Goal: Complete application form

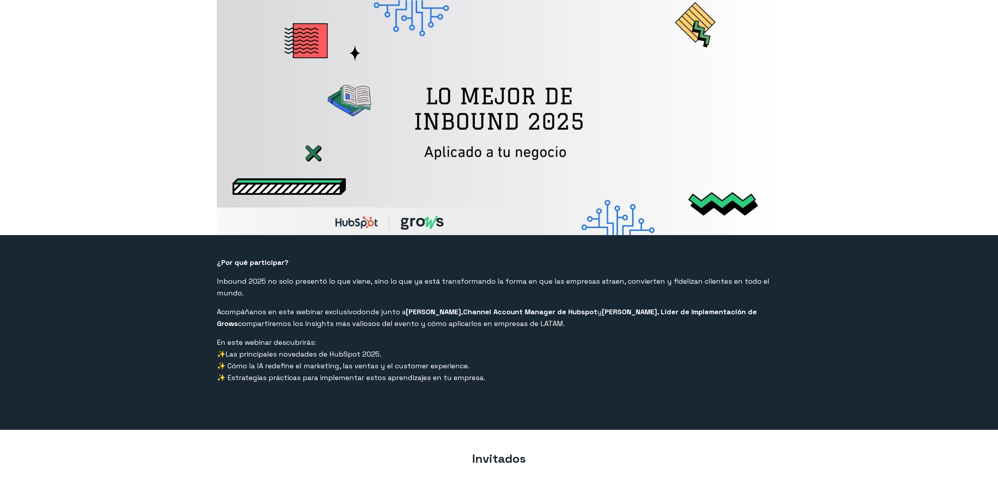
select select "PE"
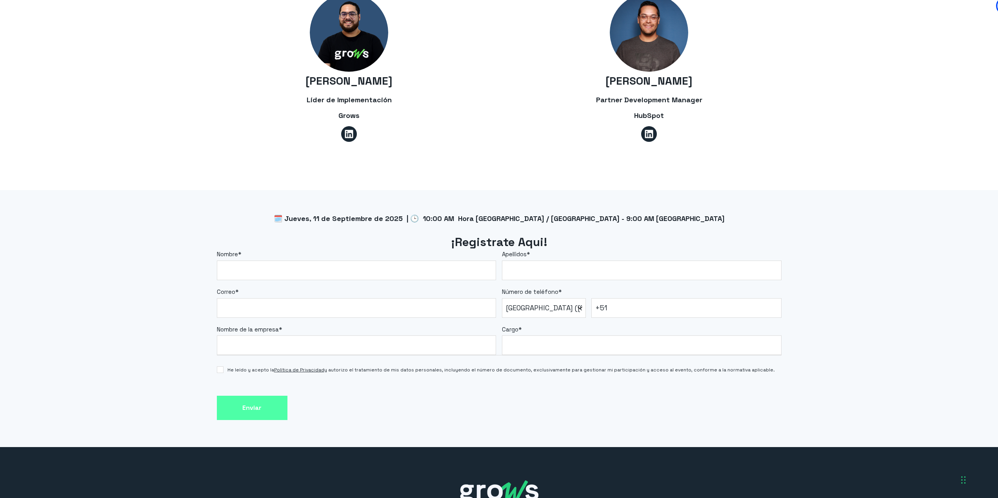
scroll to position [510, 0]
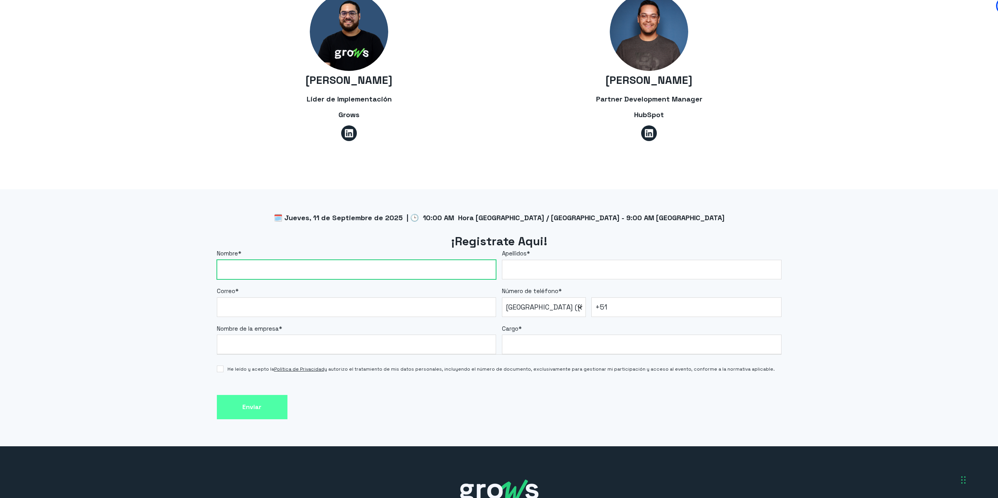
click at [225, 267] on input "Nombre *" at bounding box center [357, 270] width 280 height 20
type input "[PERSON_NAME]"
click at [515, 260] on input "Apellidos *" at bounding box center [642, 270] width 280 height 20
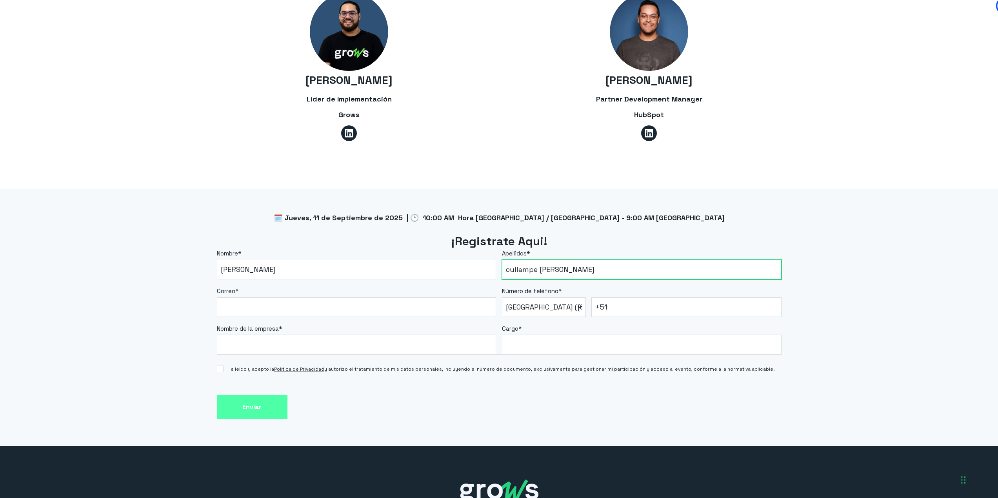
type input "cullampe [PERSON_NAME]"
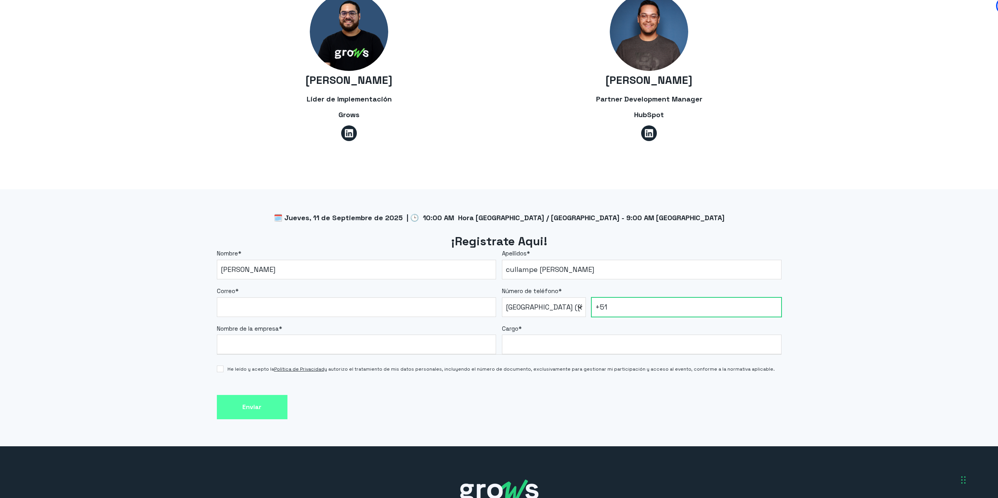
click at [652, 298] on input "+51" at bounding box center [686, 308] width 190 height 20
type input "[PHONE_NUMBER]"
click at [226, 287] on span "Correo" at bounding box center [226, 290] width 18 height 7
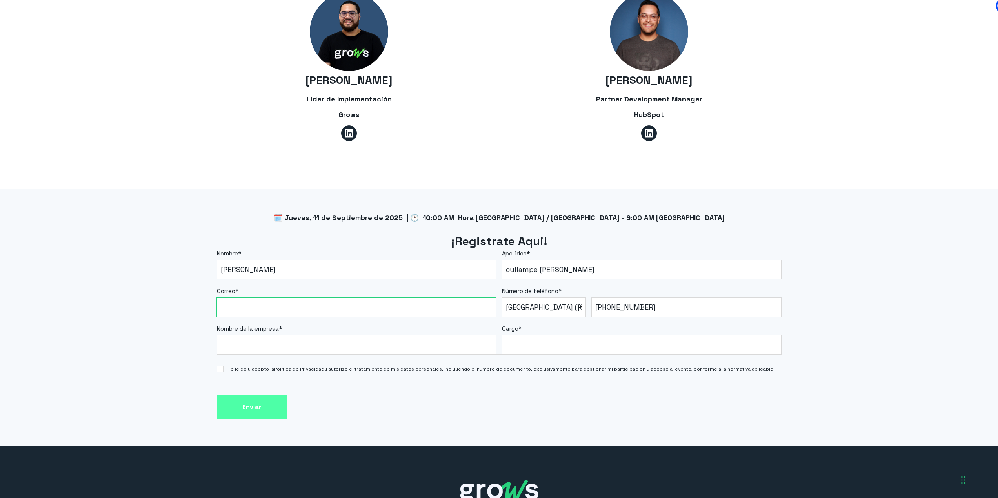
click at [226, 298] on input "Correo *" at bounding box center [357, 308] width 280 height 20
click at [244, 298] on input "Correo *" at bounding box center [357, 308] width 280 height 20
type input "[PERSON_NAME][EMAIL_ADDRESS][DOMAIN_NAME]"
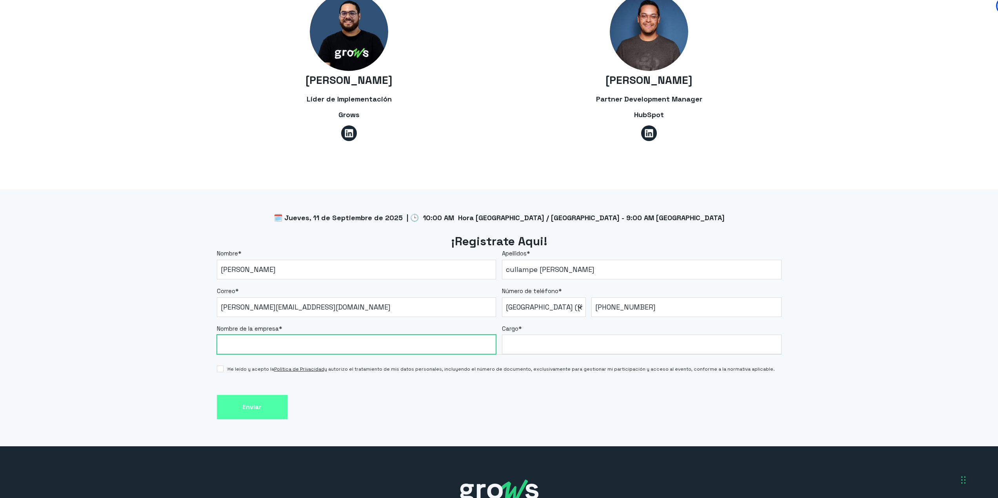
click at [248, 335] on input "Nombre de la empresa *" at bounding box center [357, 345] width 280 height 20
type input "universidad privada [GEOGRAPHIC_DATA][PERSON_NAME][PERSON_NAME]"
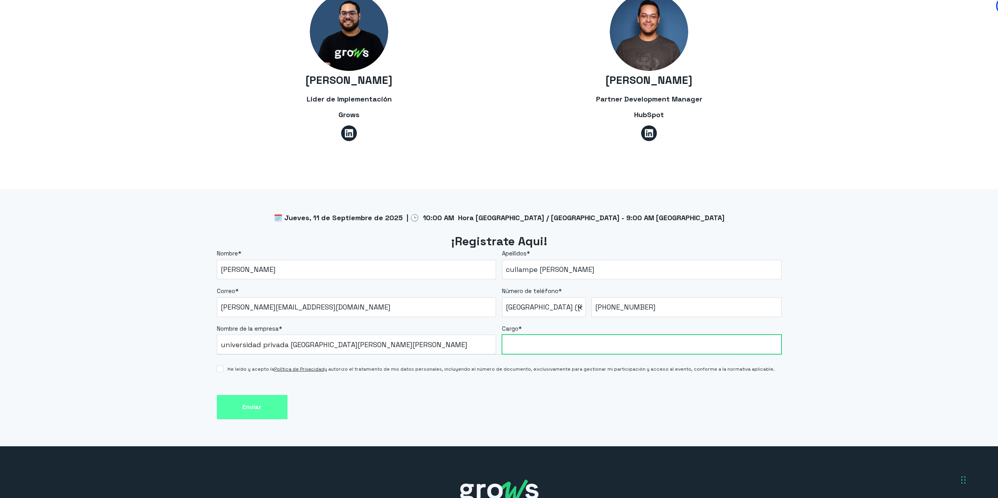
click at [532, 335] on input "Cargo *" at bounding box center [642, 345] width 280 height 20
type input "coordinadora de ventas"
click at [222, 366] on input "He leído y acepto la Política de Privacidad y autorizo el tratamiento de mis da…" at bounding box center [220, 369] width 7 height 7
checkbox input "true"
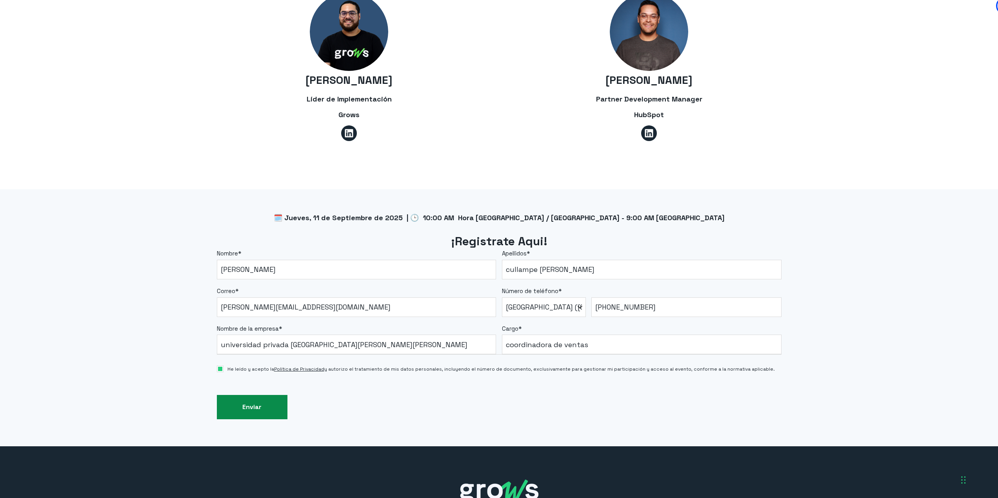
click at [246, 395] on input "Enviar" at bounding box center [252, 407] width 71 height 25
